Goal: Information Seeking & Learning: Learn about a topic

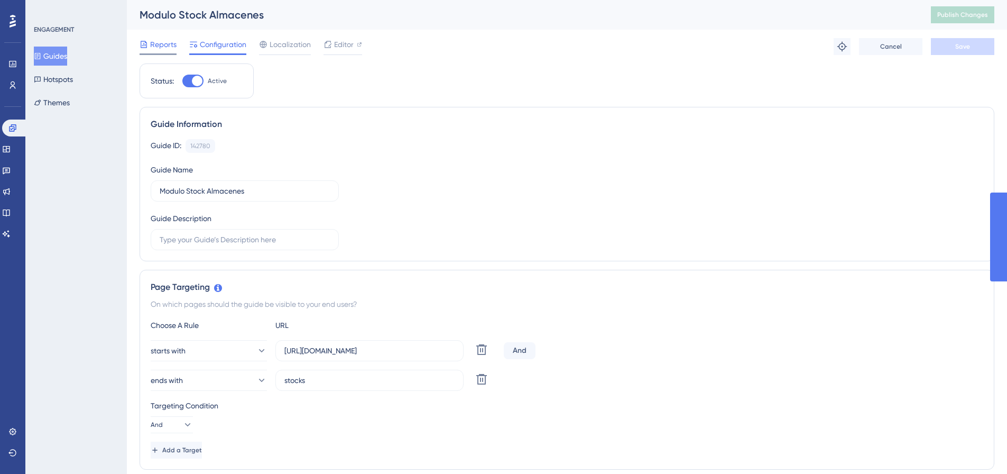
click at [156, 47] on span "Reports" at bounding box center [163, 44] width 26 height 13
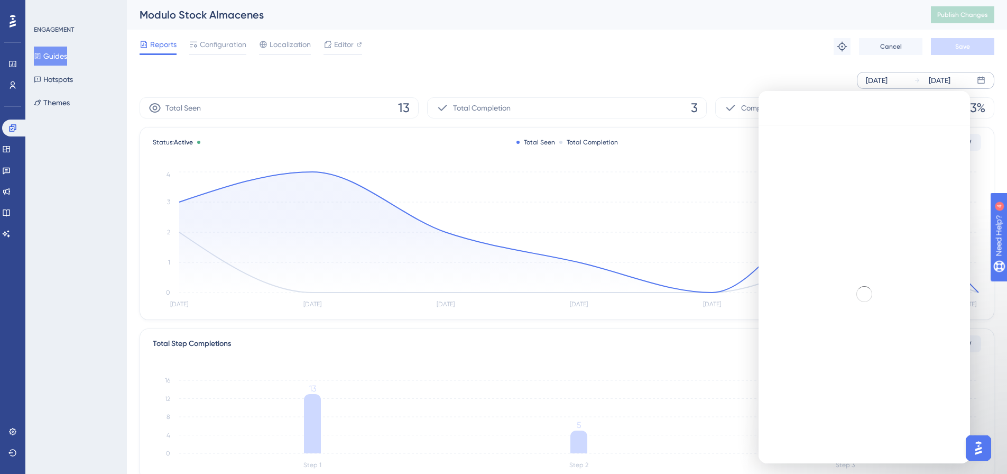
click at [888, 77] on div "[DATE]" at bounding box center [877, 80] width 22 height 13
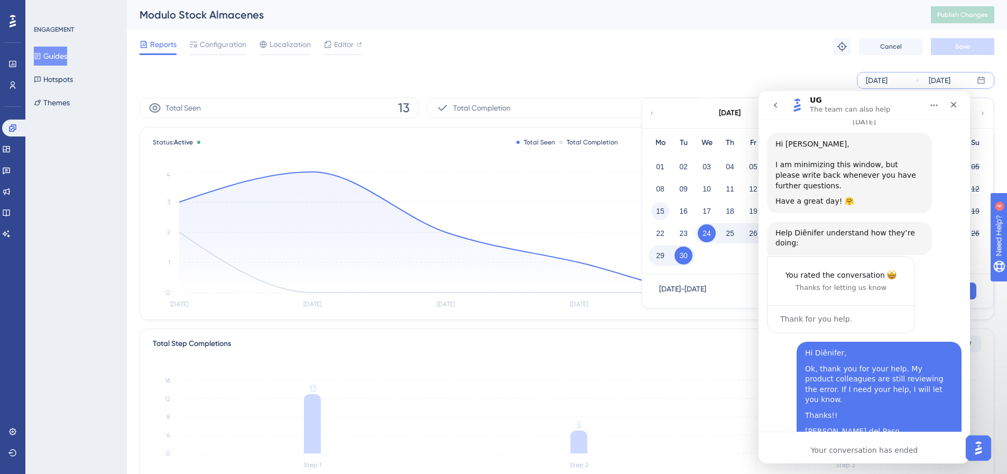
scroll to position [6966, 0]
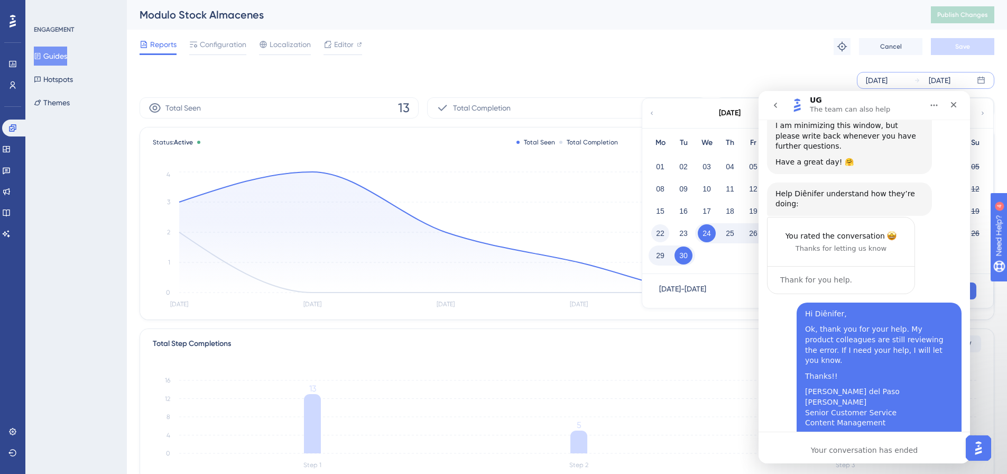
click at [658, 229] on button "22" at bounding box center [660, 233] width 18 height 18
click at [984, 452] on img "Open AI Assistant Launcher" at bounding box center [978, 447] width 19 height 19
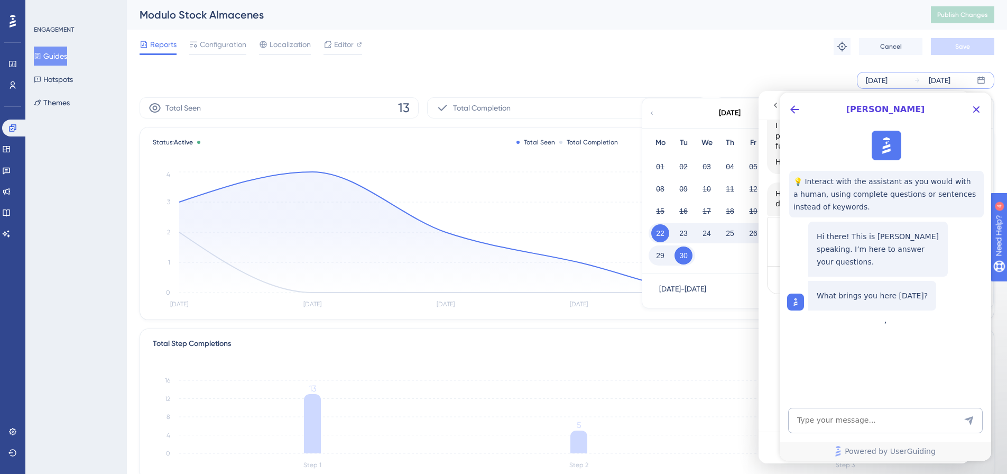
scroll to position [0, 0]
click at [974, 108] on icon "Close Button" at bounding box center [976, 109] width 7 height 7
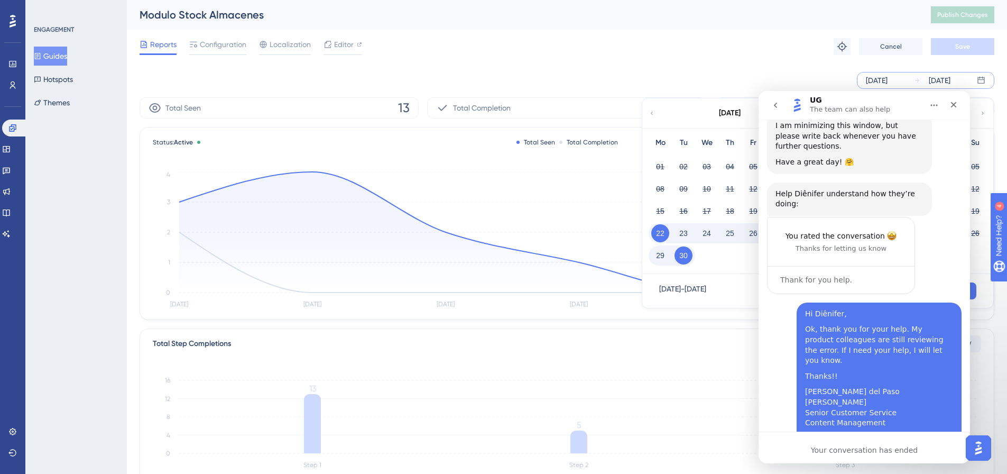
click at [721, 49] on div "Reports Configuration Localization Editor Troubleshoot Cancel Save" at bounding box center [567, 47] width 855 height 34
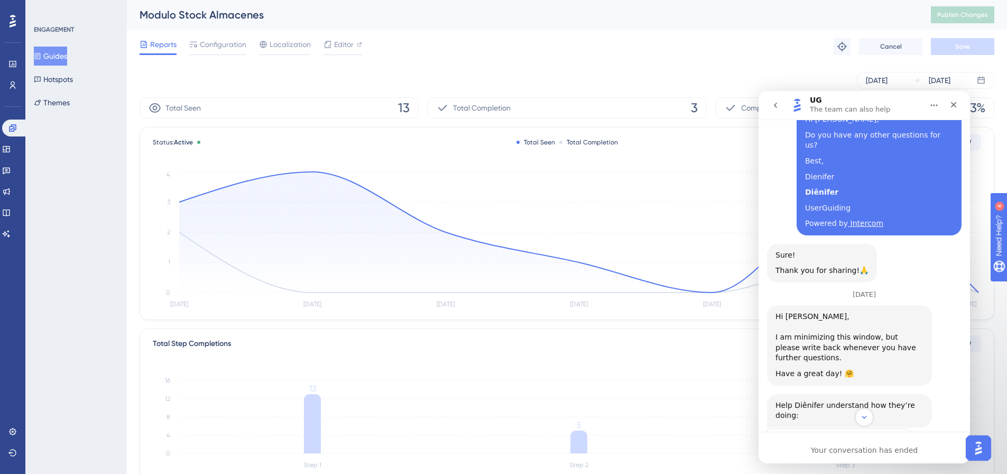
scroll to position [6966, 0]
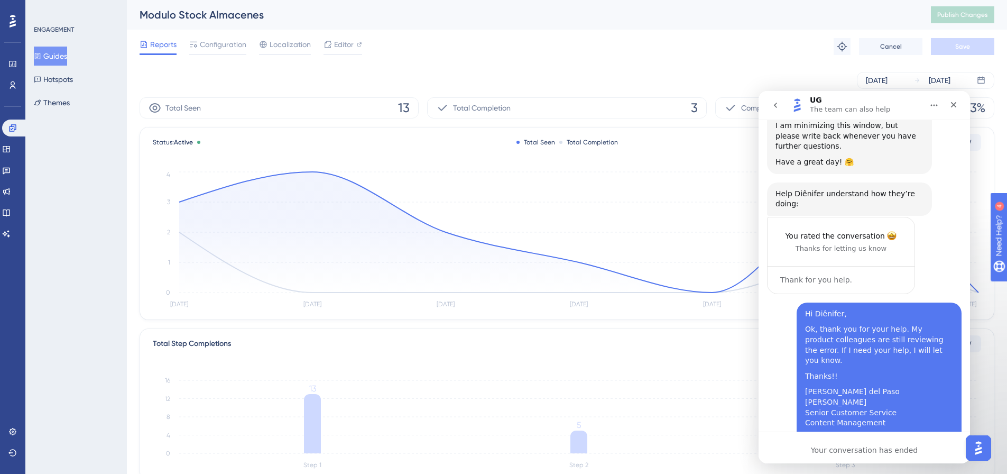
click at [984, 452] on img "Open AI Assistant Launcher" at bounding box center [978, 447] width 19 height 19
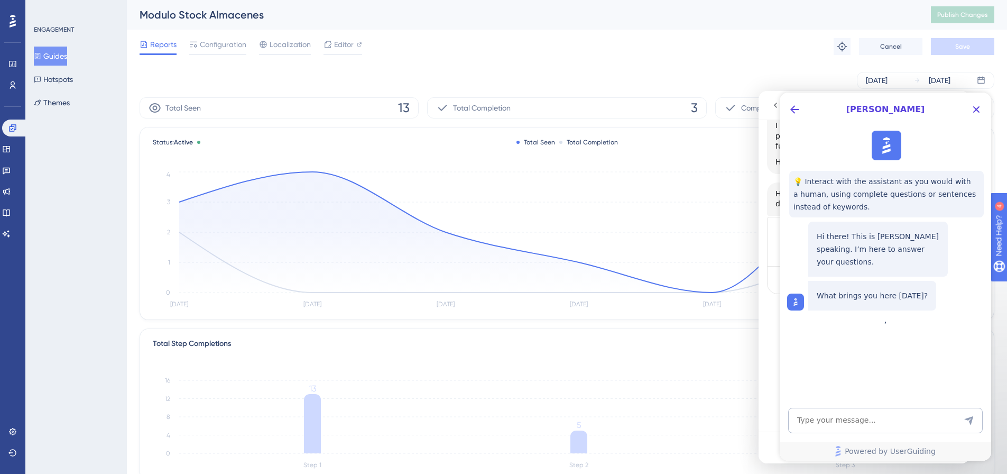
scroll to position [0, 0]
click at [978, 110] on icon "Close Button" at bounding box center [976, 109] width 7 height 7
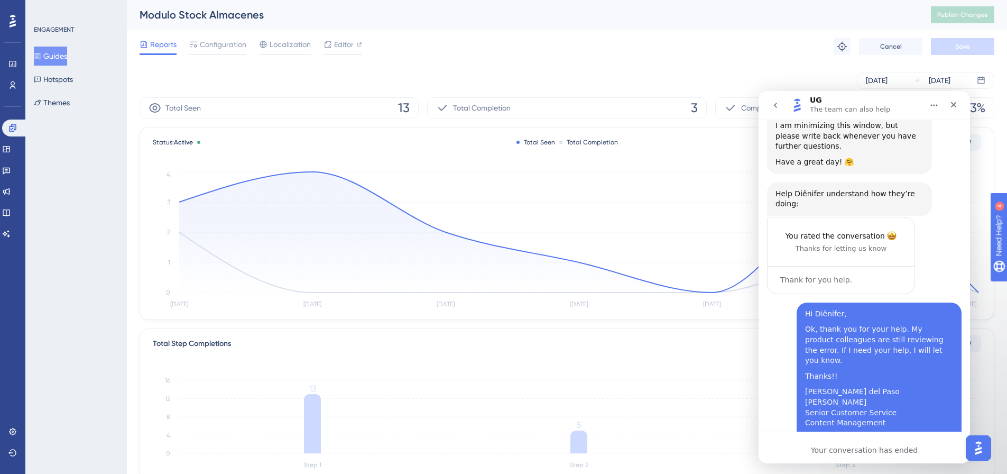
click at [776, 108] on icon "go back" at bounding box center [775, 105] width 8 height 8
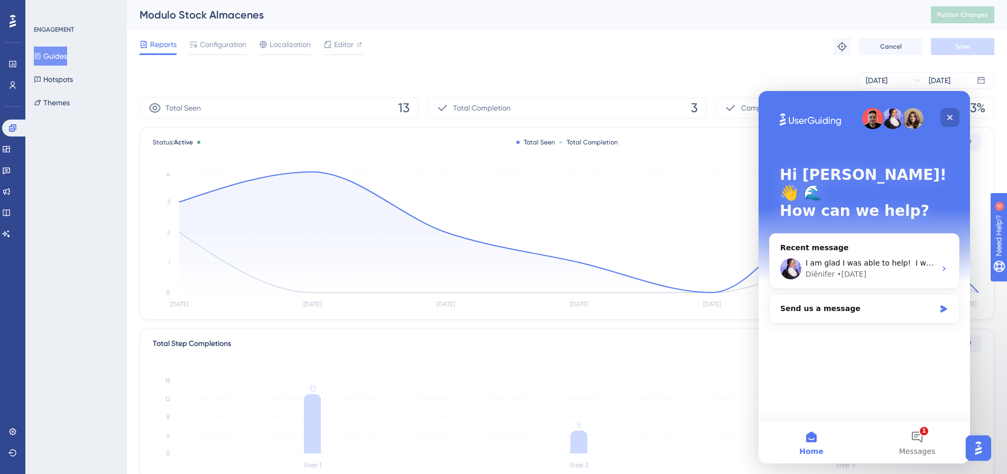
click at [951, 117] on icon "Close" at bounding box center [950, 118] width 6 height 6
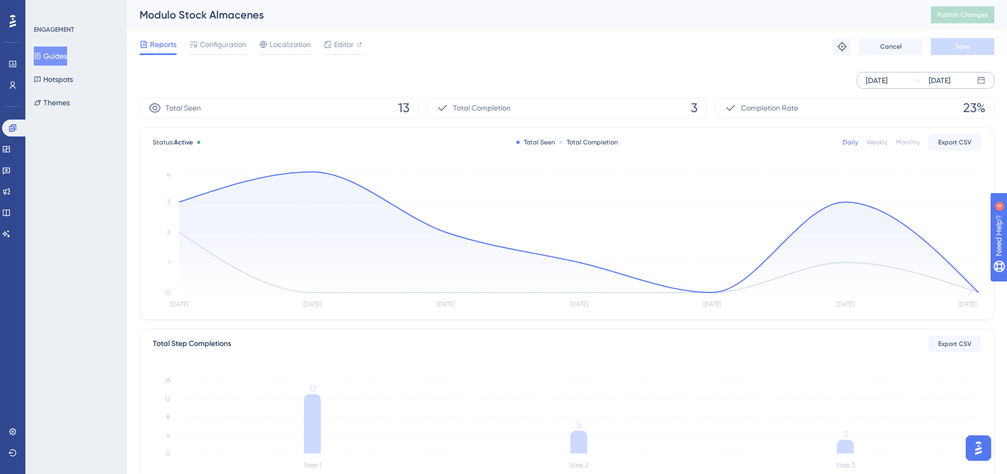
click at [883, 80] on div "[DATE]" at bounding box center [877, 80] width 22 height 13
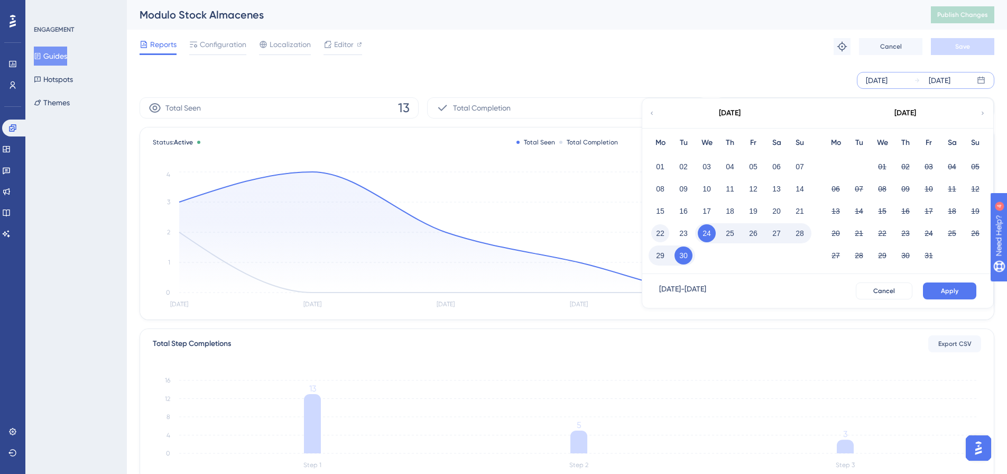
click at [665, 234] on button "22" at bounding box center [660, 233] width 18 height 18
click at [946, 294] on span "Apply" at bounding box center [949, 291] width 17 height 8
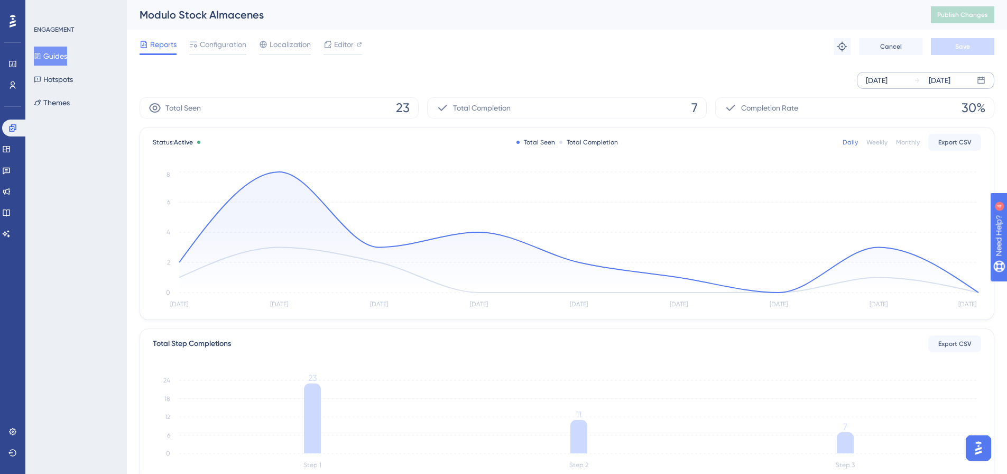
click at [918, 83] on icon at bounding box center [917, 80] width 6 height 6
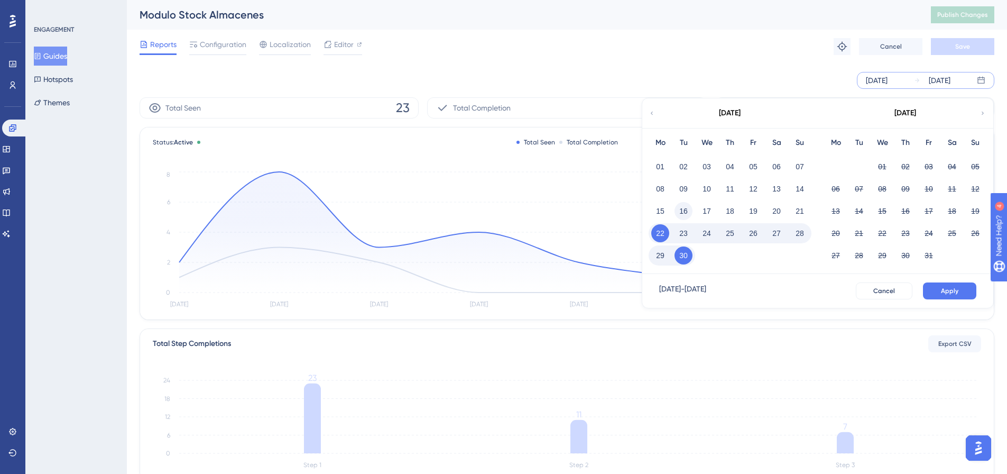
click at [685, 217] on button "16" at bounding box center [684, 211] width 18 height 18
click at [950, 293] on span "Apply" at bounding box center [949, 291] width 17 height 8
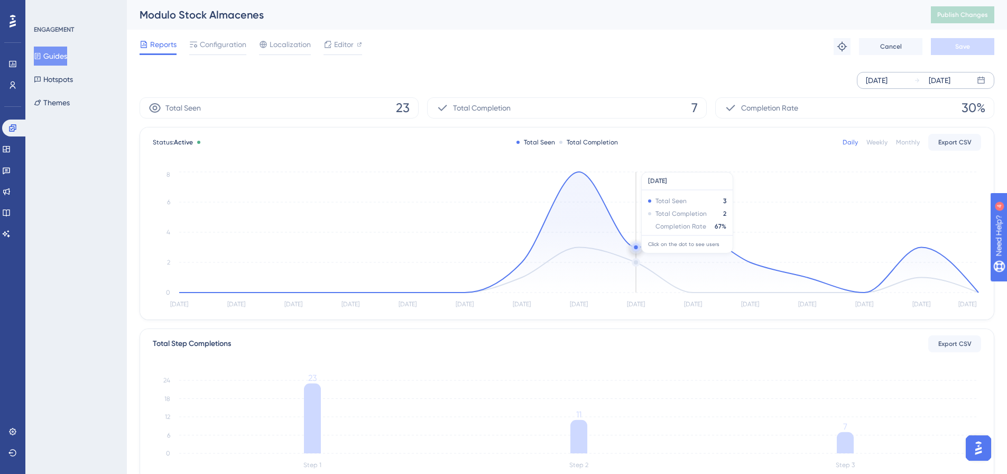
scroll to position [159, 0]
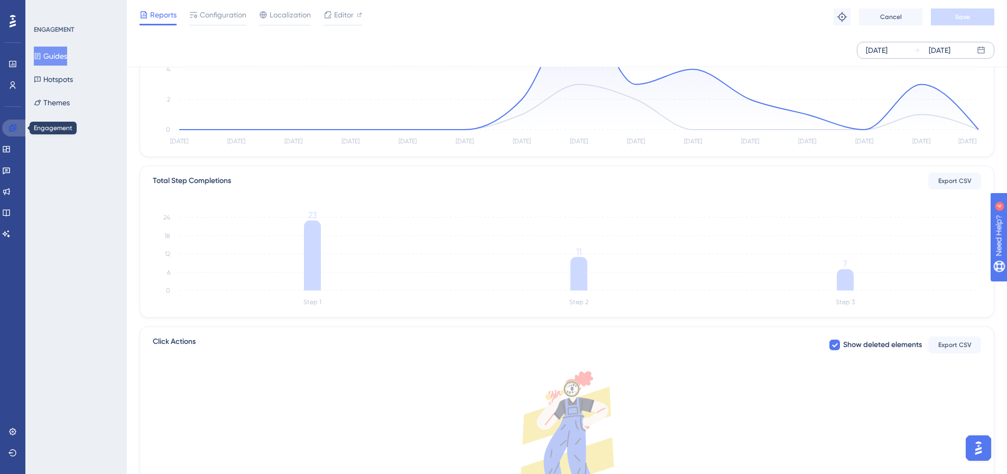
click at [16, 127] on icon at bounding box center [12, 127] width 7 height 7
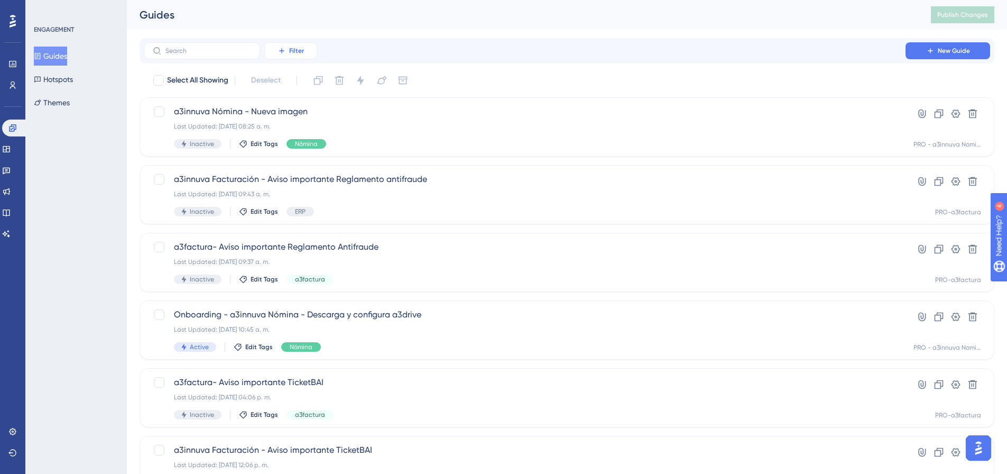
click at [283, 47] on icon at bounding box center [282, 51] width 8 height 8
click at [292, 76] on span "Tags" at bounding box center [288, 81] width 16 height 13
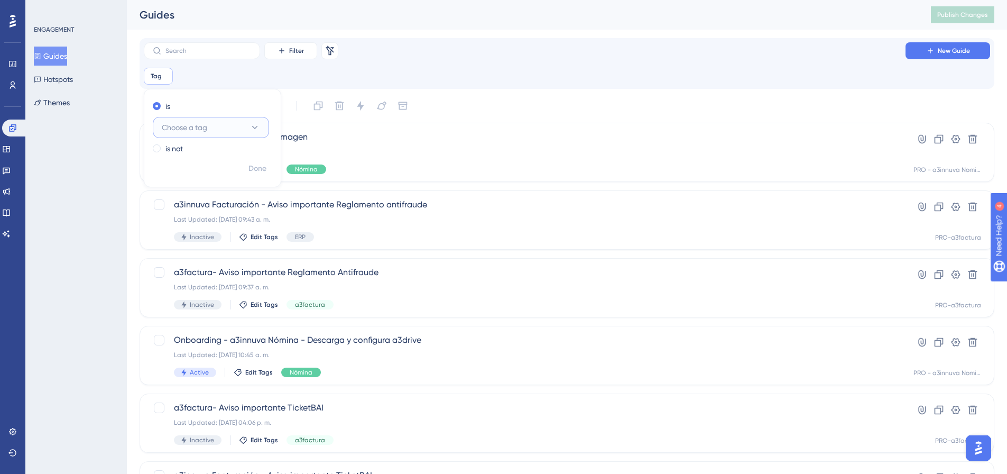
click at [219, 128] on button "Choose a tag" at bounding box center [211, 127] width 116 height 21
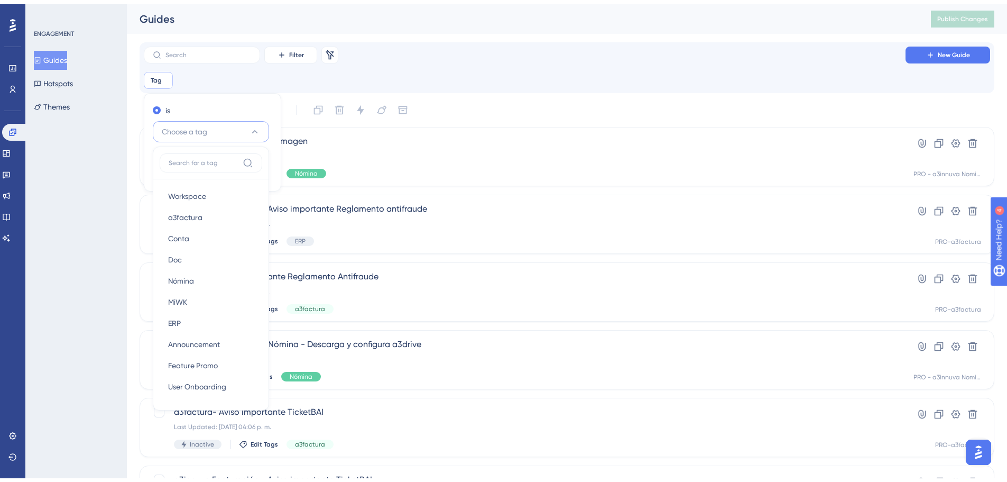
scroll to position [35, 0]
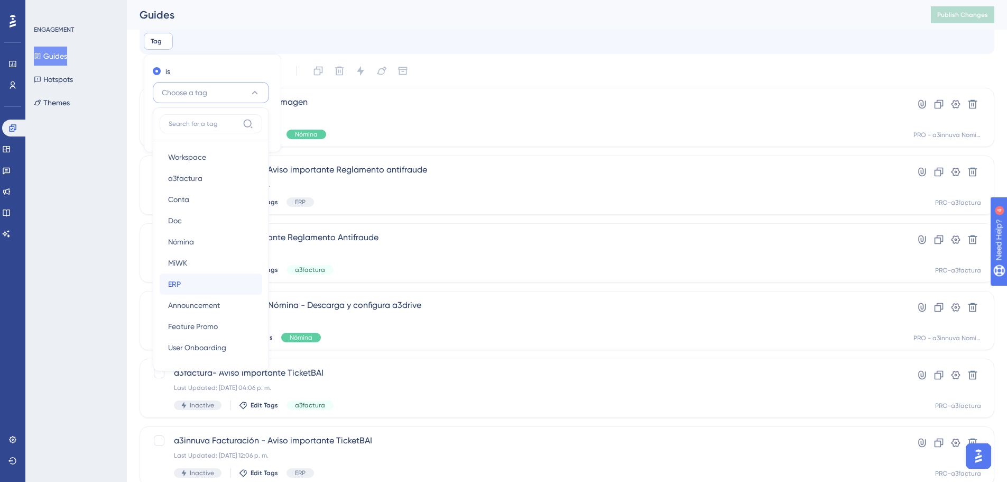
click at [190, 289] on div "ERP ERP" at bounding box center [211, 283] width 86 height 21
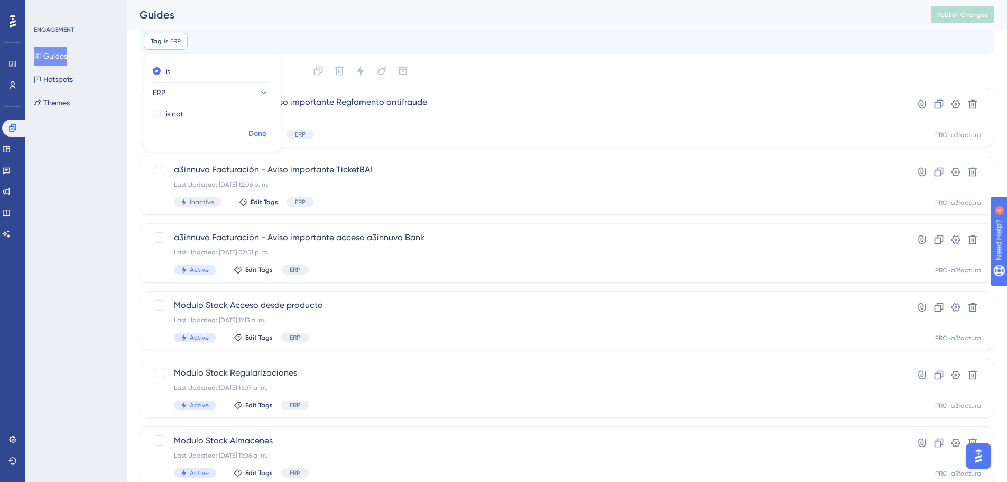
click at [255, 133] on span "Done" at bounding box center [257, 133] width 18 height 13
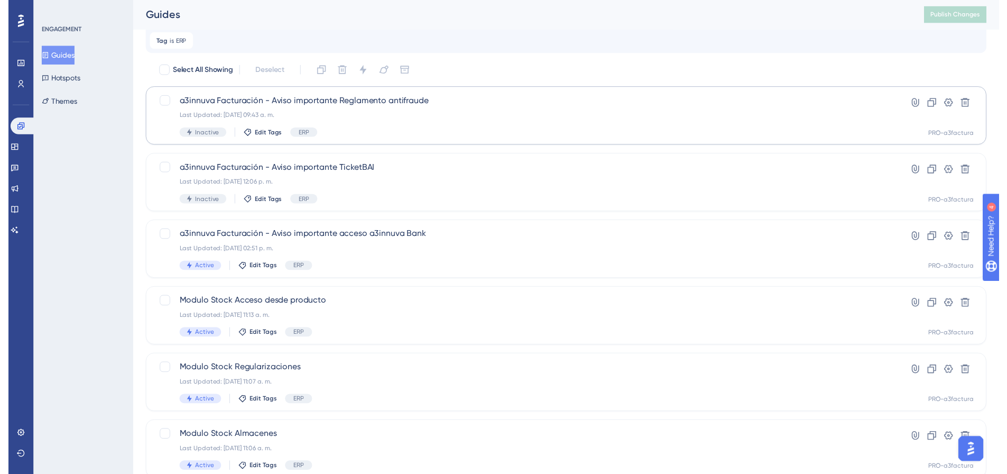
scroll to position [0, 0]
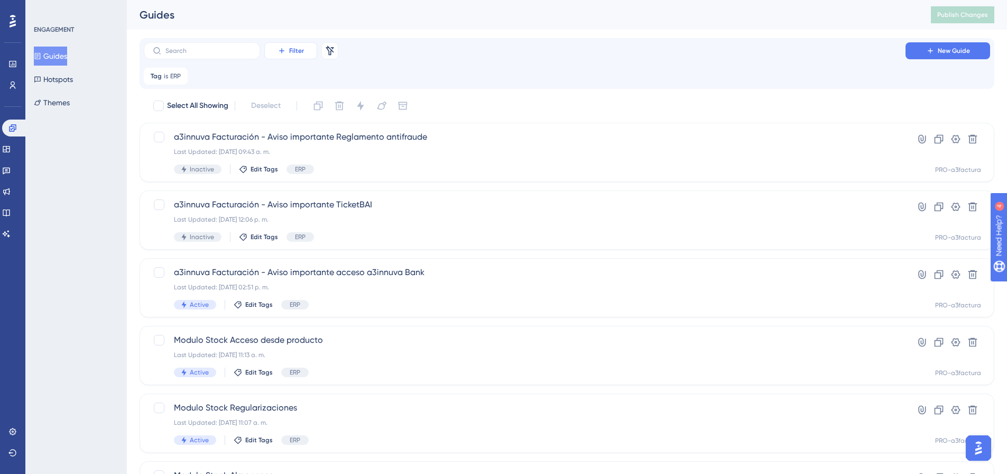
click at [293, 49] on span "Filter" at bounding box center [296, 51] width 15 height 8
click at [294, 143] on span "Status" at bounding box center [291, 144] width 22 height 13
click at [274, 124] on span "Choose a status" at bounding box center [258, 127] width 54 height 13
click at [262, 160] on div "Active Active" at bounding box center [280, 159] width 86 height 21
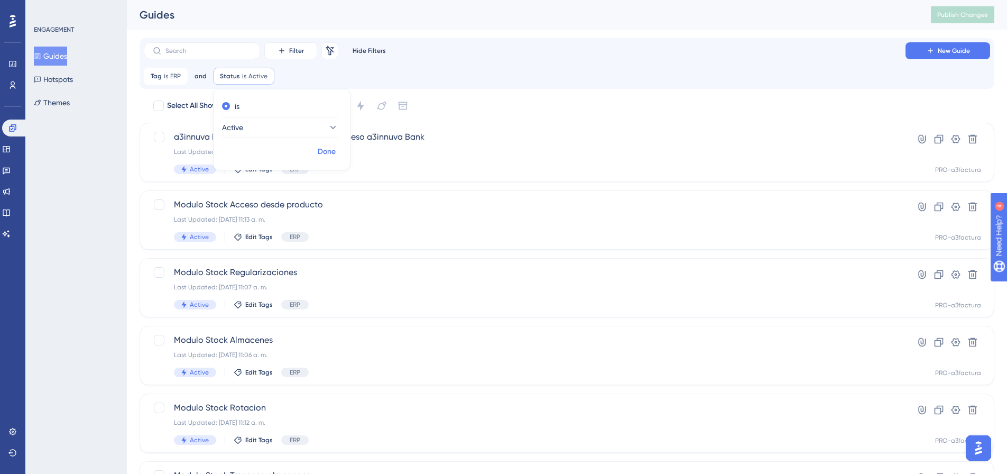
click at [326, 152] on span "Done" at bounding box center [327, 151] width 18 height 13
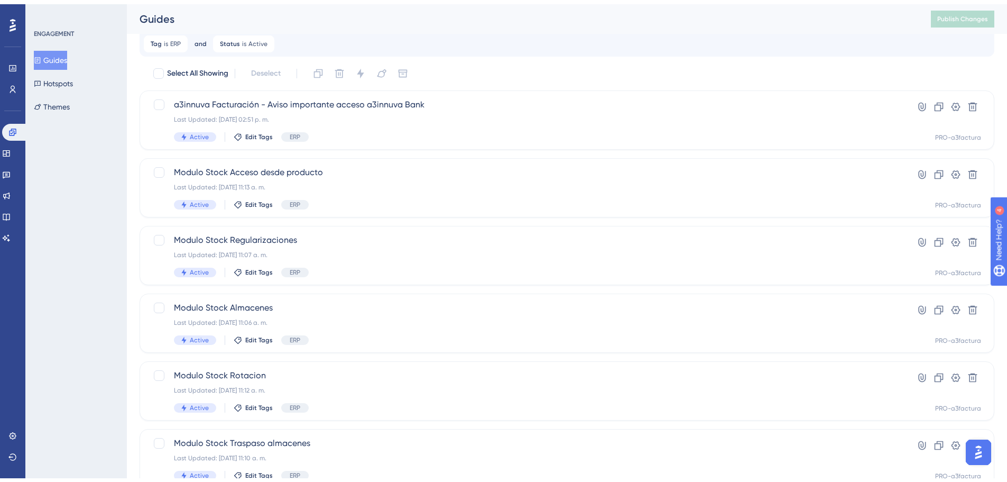
scroll to position [53, 0]
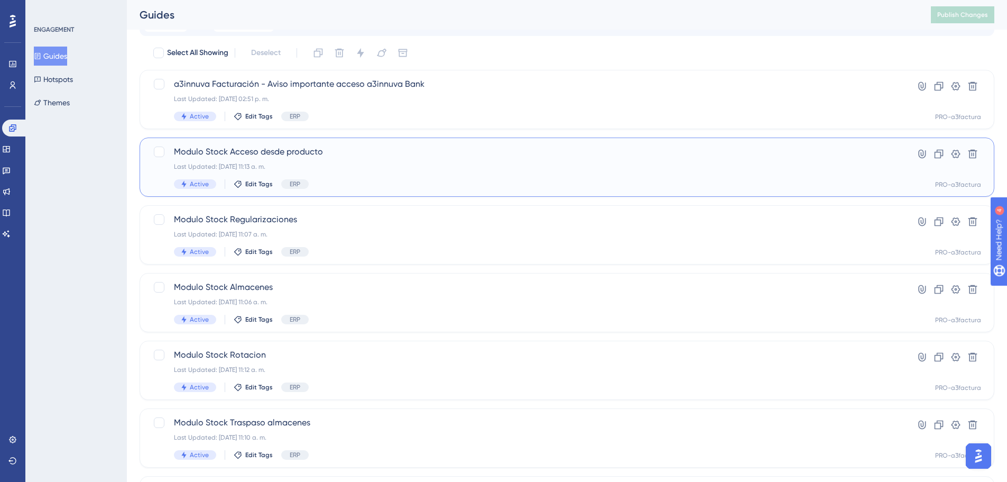
click at [235, 153] on span "Modulo Stock Acceso desde producto" at bounding box center [525, 151] width 702 height 13
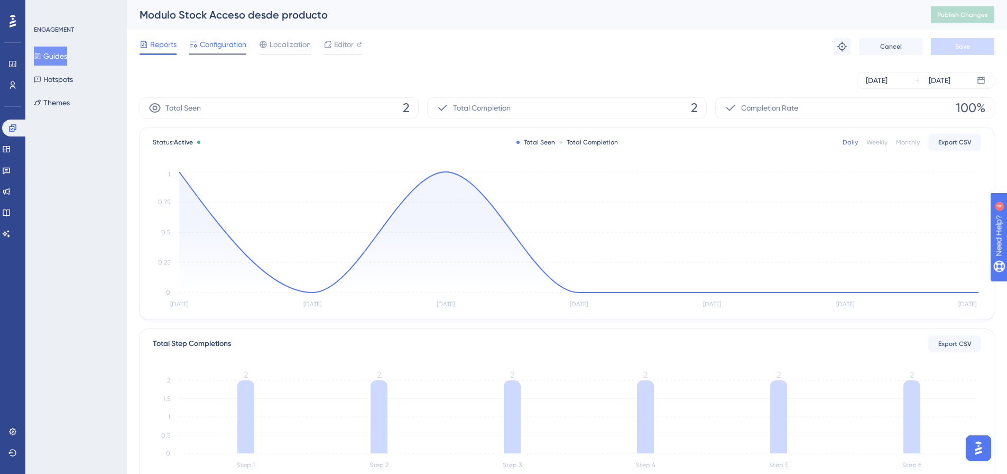
click at [213, 46] on span "Configuration" at bounding box center [223, 44] width 47 height 13
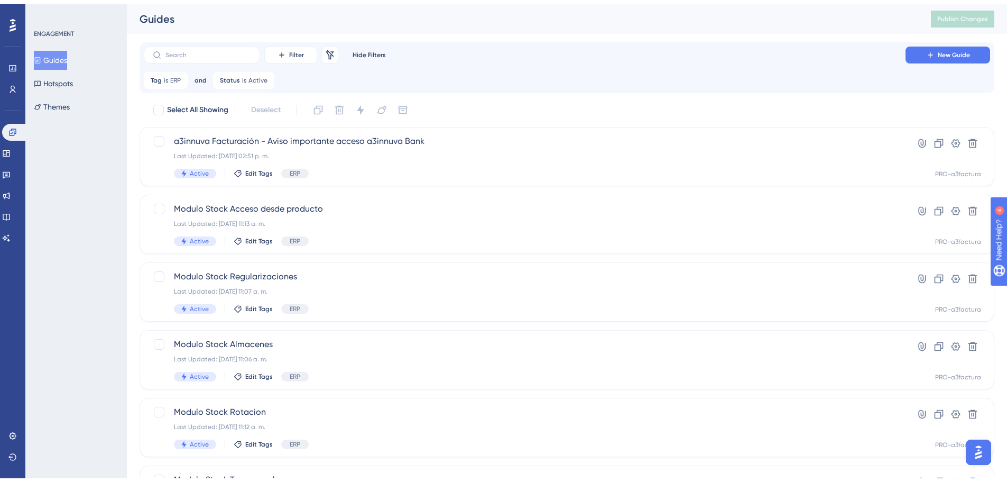
scroll to position [53, 0]
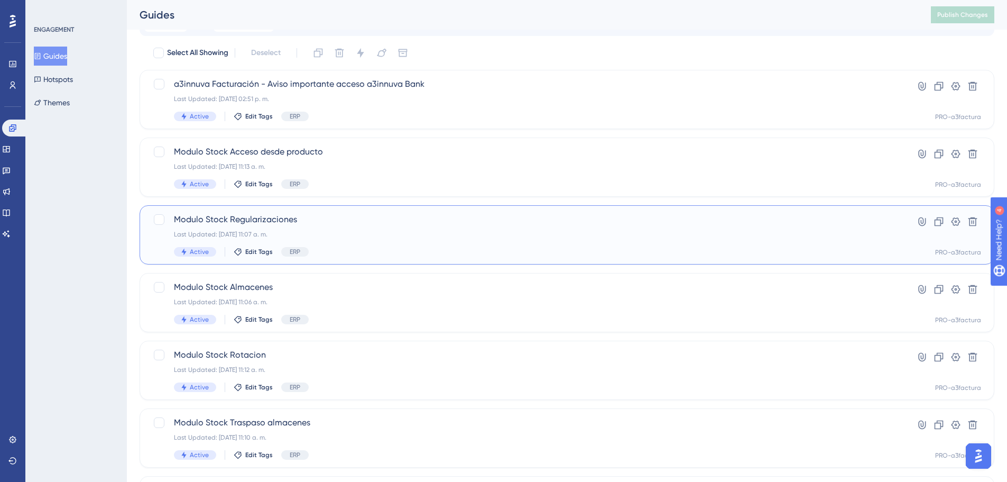
click at [247, 218] on span "Modulo Stock Regularizaciones" at bounding box center [525, 219] width 702 height 13
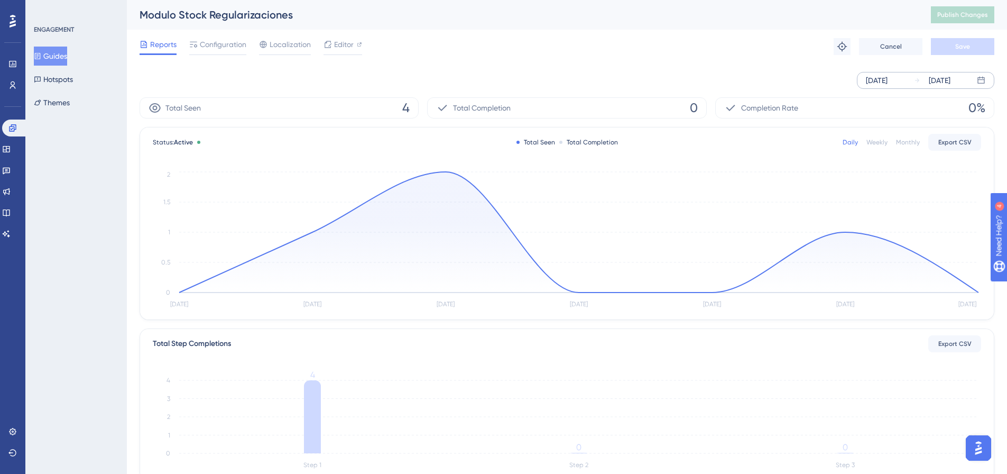
click at [883, 84] on div "[DATE]" at bounding box center [877, 80] width 22 height 13
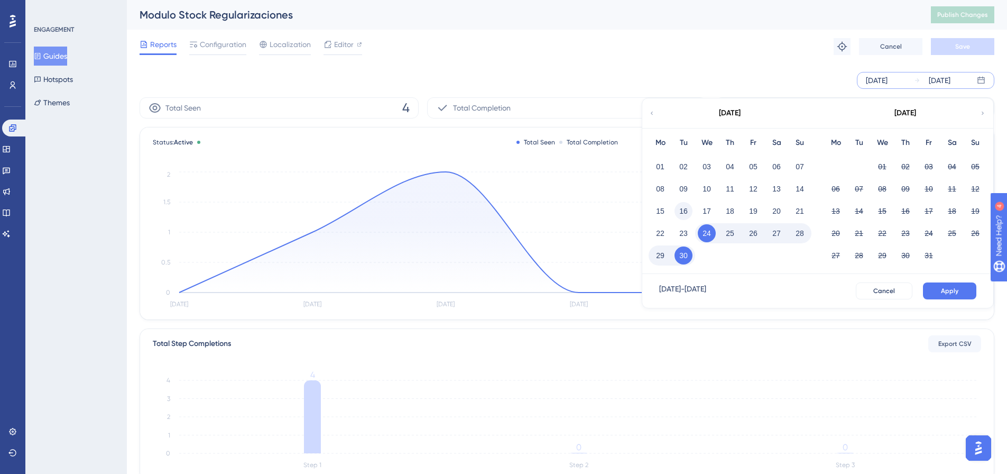
click at [684, 209] on button "16" at bounding box center [684, 211] width 18 height 18
click at [960, 293] on button "Apply" at bounding box center [949, 290] width 53 height 17
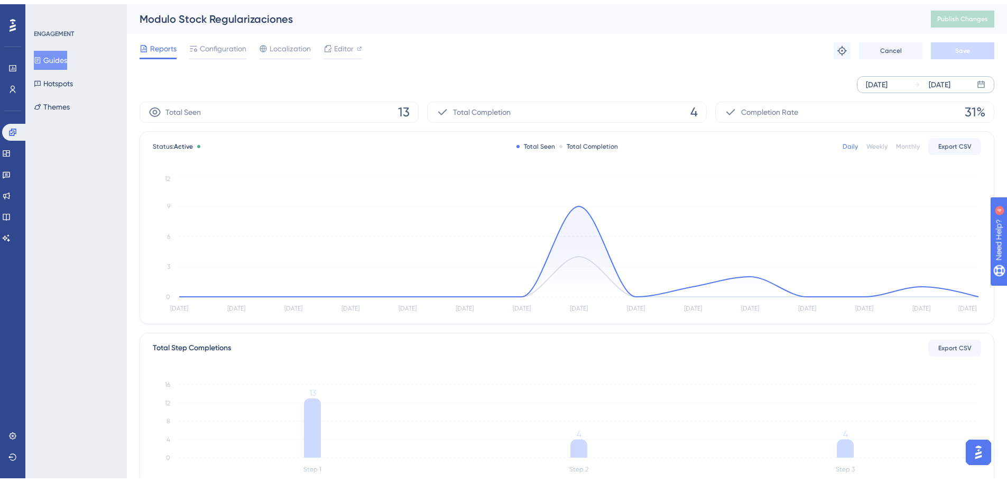
scroll to position [53, 0]
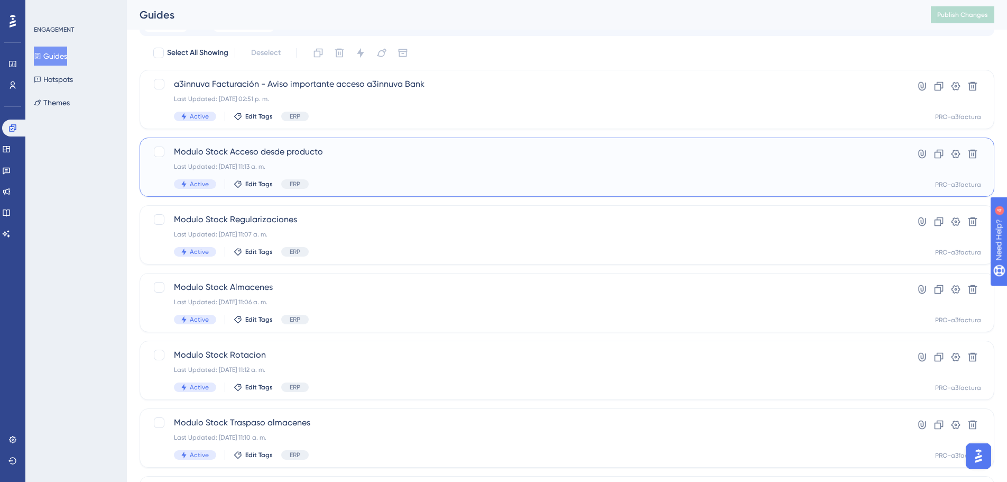
click at [291, 153] on span "Modulo Stock Acceso desde producto" at bounding box center [525, 151] width 702 height 13
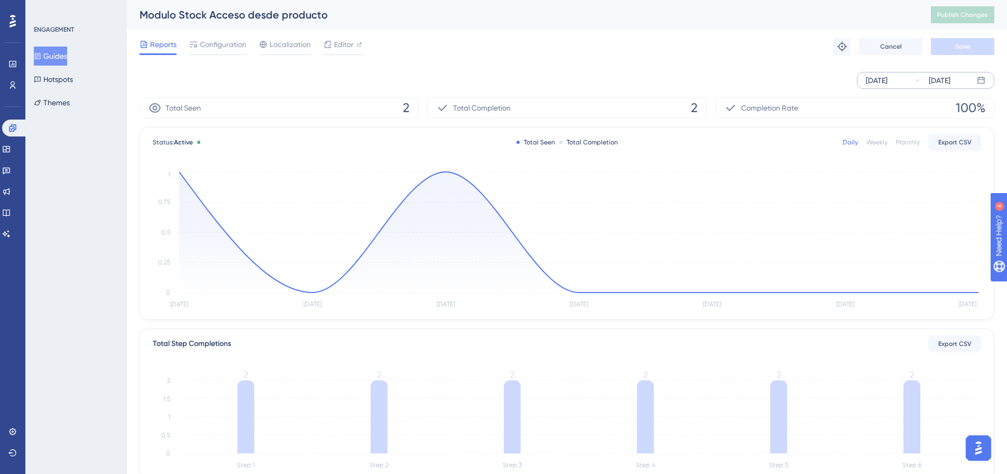
click at [888, 81] on div "[DATE]" at bounding box center [877, 80] width 22 height 13
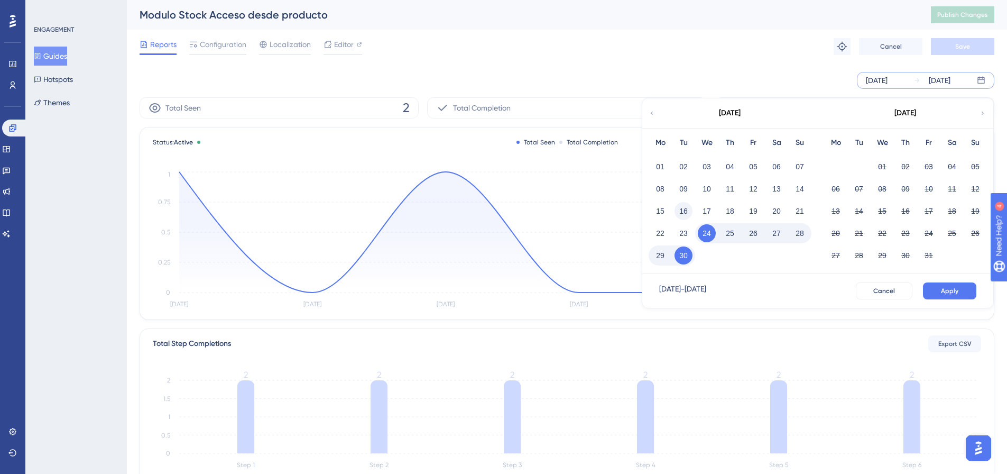
click at [682, 212] on button "16" at bounding box center [684, 211] width 18 height 18
click at [964, 285] on button "Apply" at bounding box center [949, 290] width 53 height 17
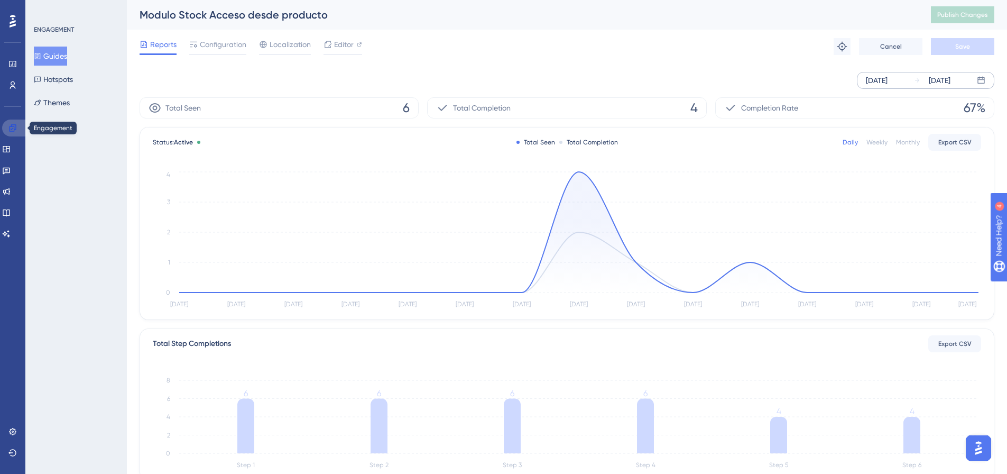
click at [16, 127] on icon at bounding box center [12, 127] width 7 height 7
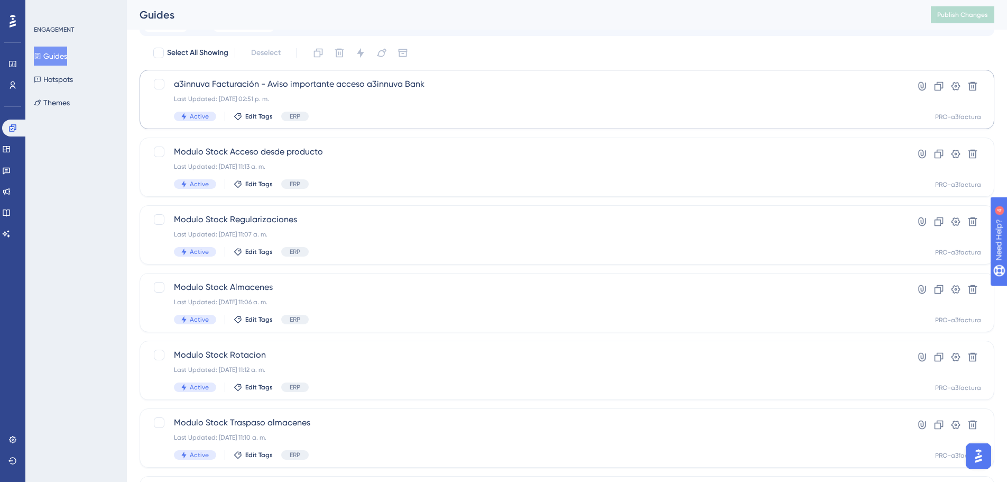
scroll to position [106, 0]
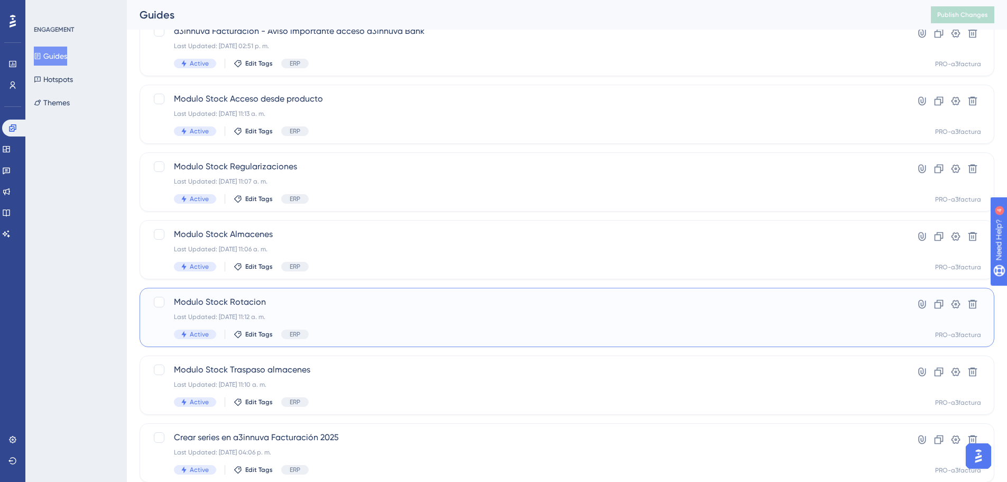
click at [243, 303] on span "Modulo Stock Rotacion" at bounding box center [525, 302] width 702 height 13
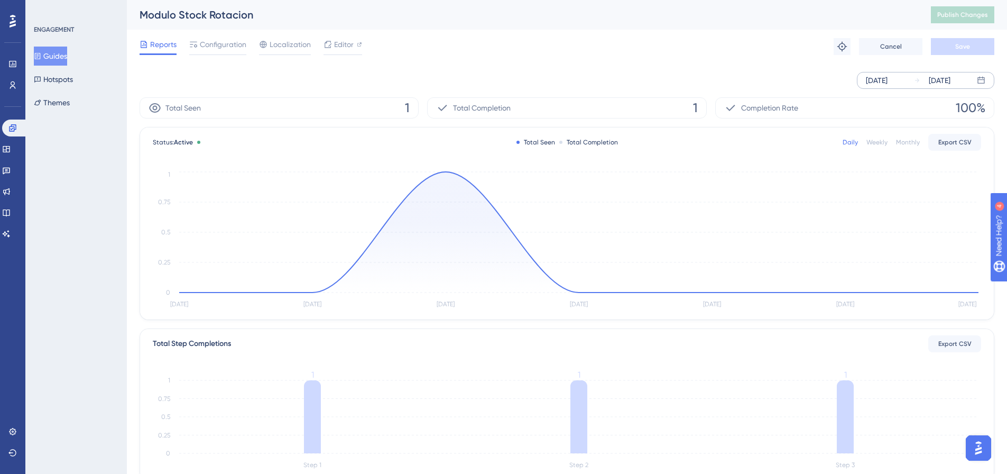
click at [876, 75] on div "[DATE]" at bounding box center [877, 80] width 22 height 13
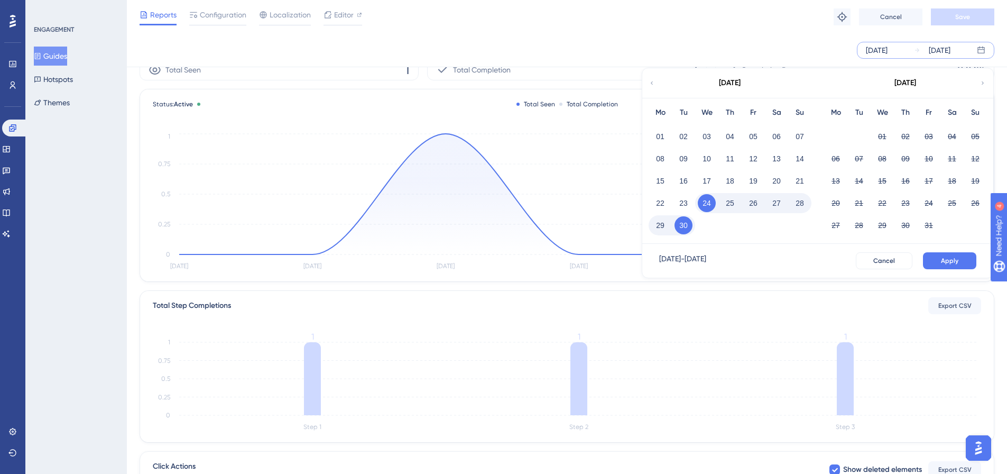
scroll to position [106, 0]
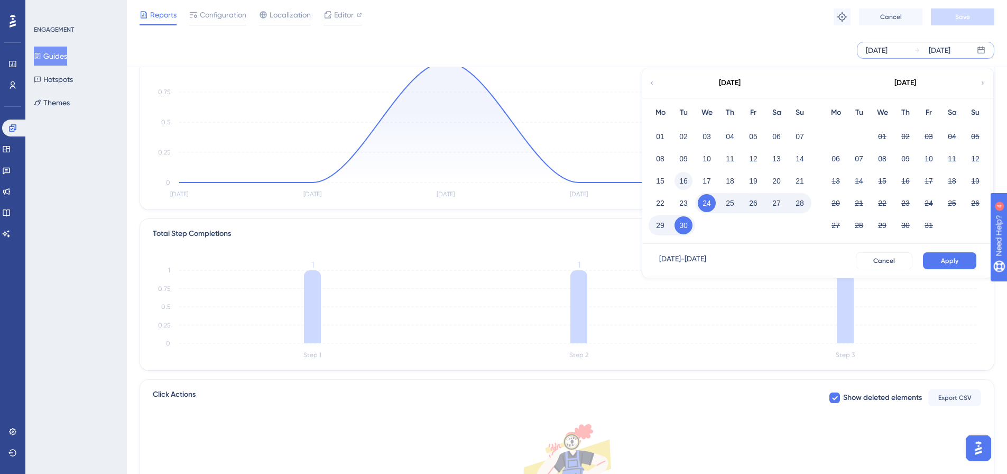
click at [688, 181] on button "16" at bounding box center [684, 181] width 18 height 18
click at [936, 260] on button "Apply" at bounding box center [949, 260] width 53 height 17
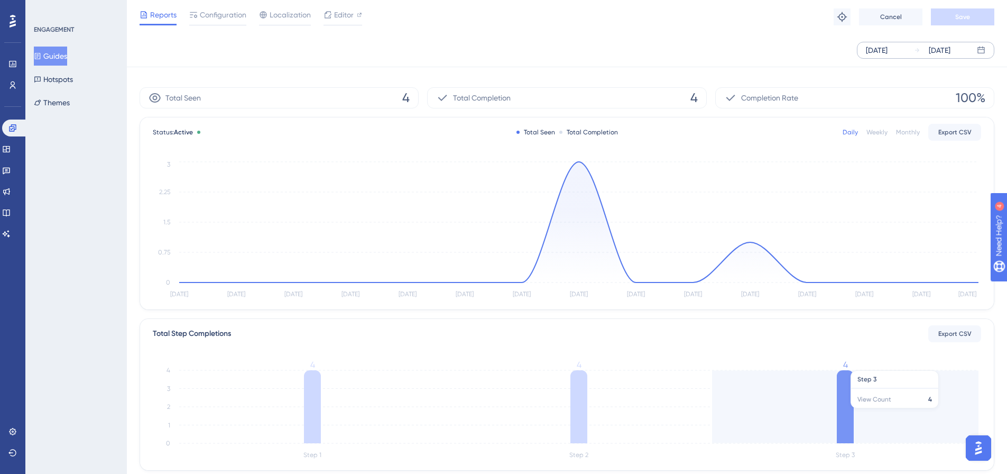
scroll to position [0, 0]
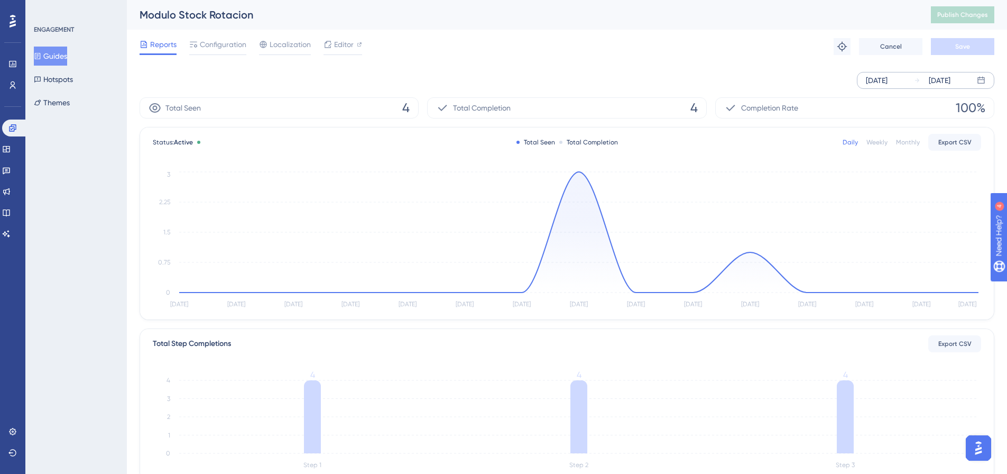
drag, startPoint x: 28, startPoint y: 26, endPoint x: 47, endPoint y: 21, distance: 19.6
click at [127, 17] on div "Performance Users Engagement Widgets Feedback Product Updates Knowledge Base AI…" at bounding box center [567, 362] width 880 height 725
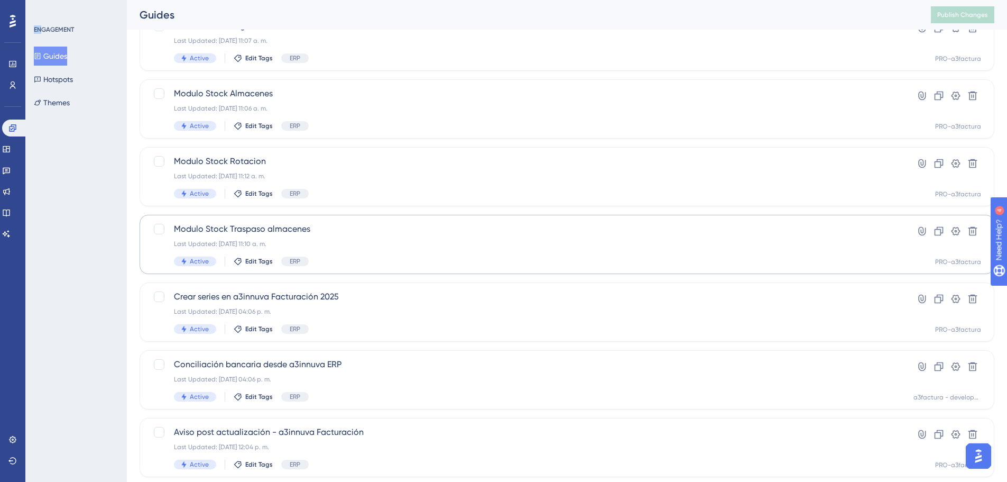
scroll to position [264, 0]
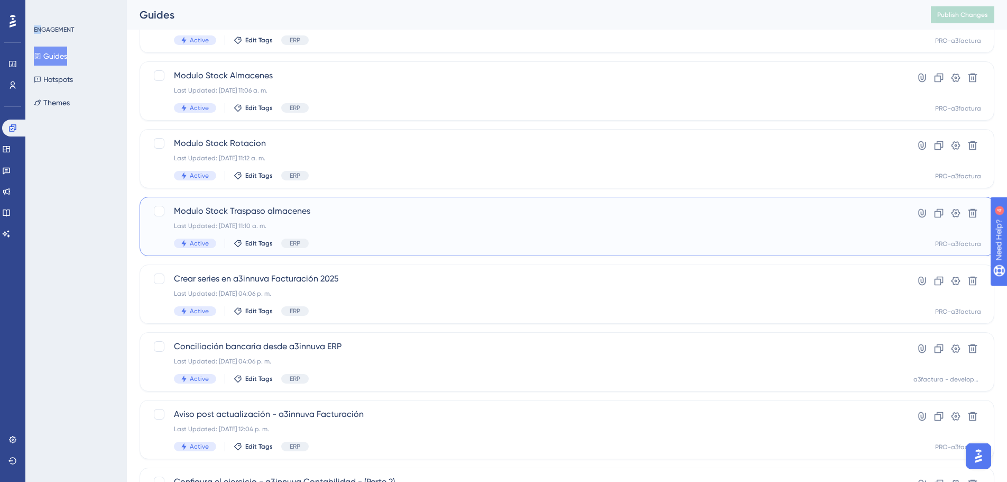
click at [288, 211] on span "Modulo Stock Traspaso almacenes" at bounding box center [525, 211] width 702 height 13
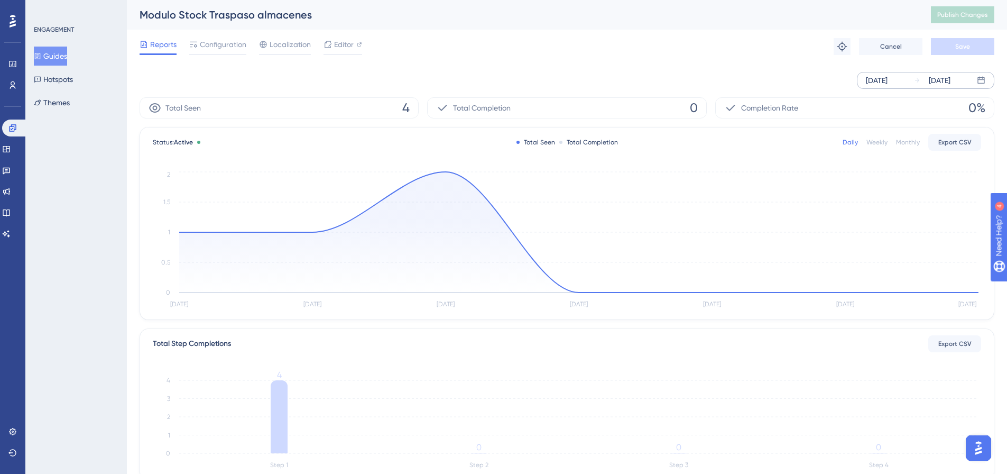
click at [888, 83] on div "[DATE]" at bounding box center [877, 80] width 22 height 13
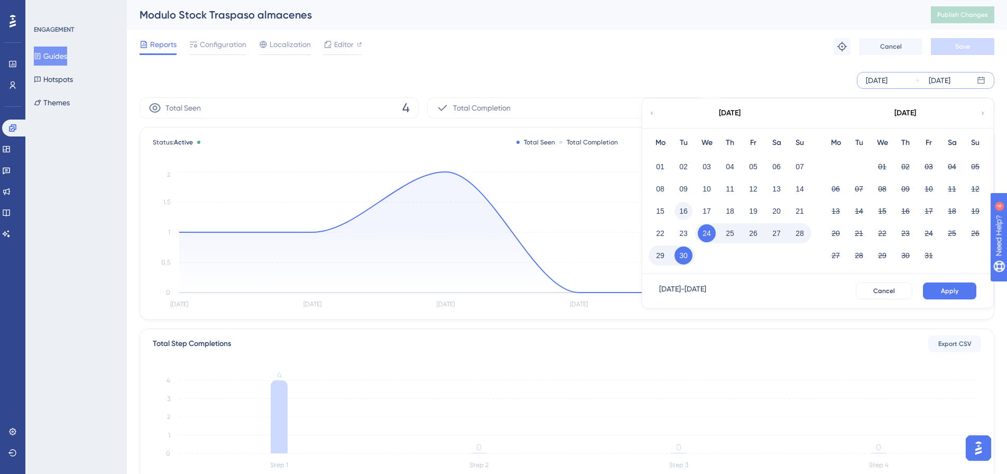
click at [680, 215] on button "16" at bounding box center [684, 211] width 18 height 18
click at [963, 294] on button "Apply" at bounding box center [949, 290] width 53 height 17
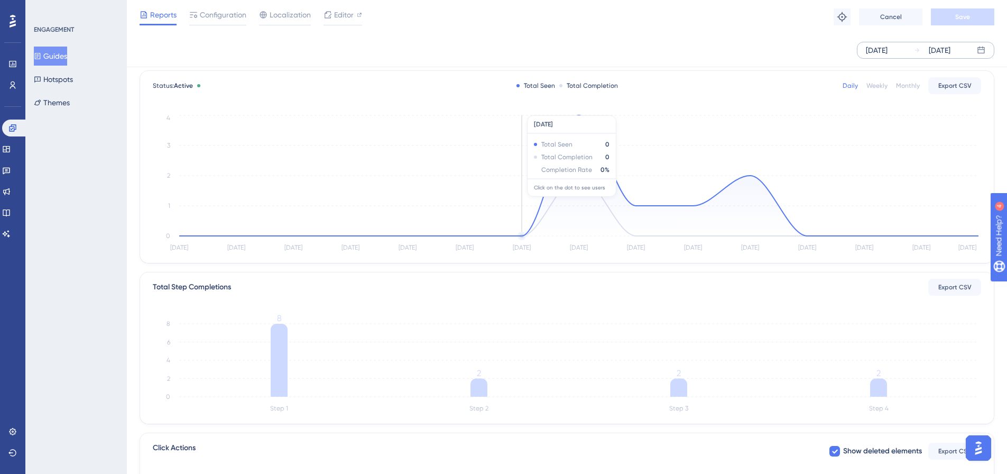
scroll to position [53, 0]
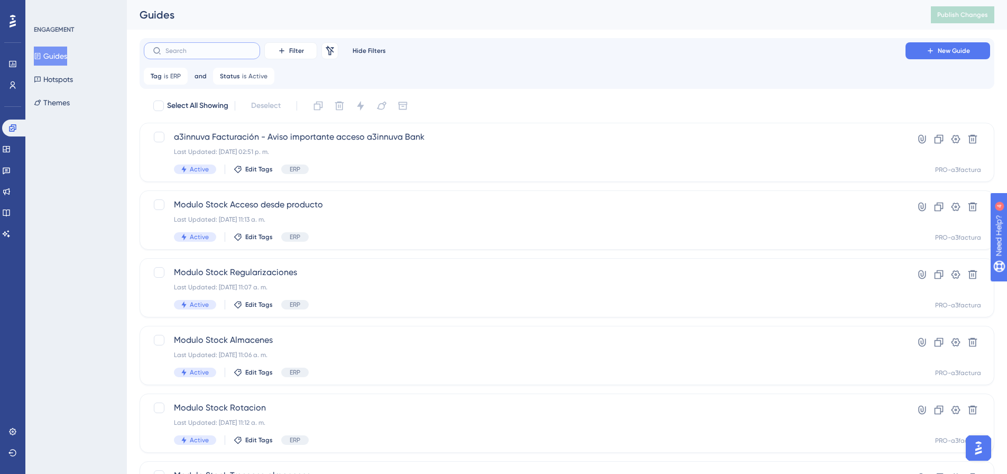
click at [197, 52] on input "text" at bounding box center [208, 50] width 86 height 7
type input "stock"
